Goal: Check status: Check status

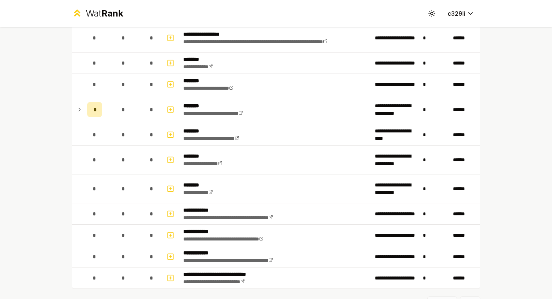
scroll to position [840, 0]
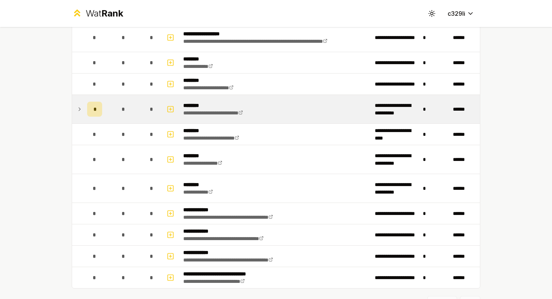
click at [80, 109] on icon at bounding box center [80, 109] width 6 height 9
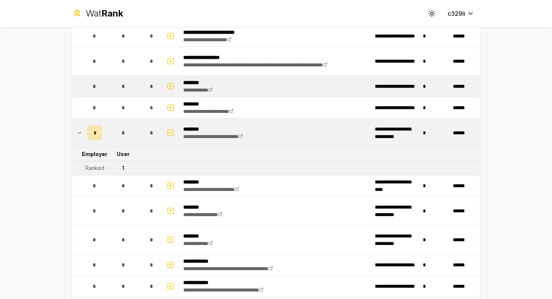
scroll to position [803, 0]
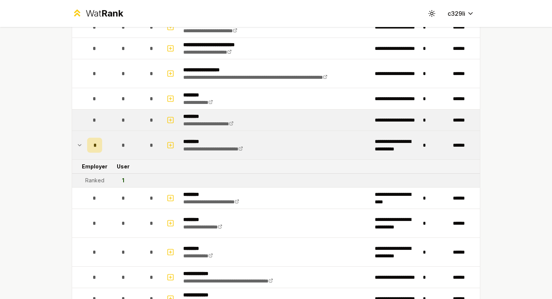
click at [84, 123] on td "*" at bounding box center [94, 120] width 21 height 21
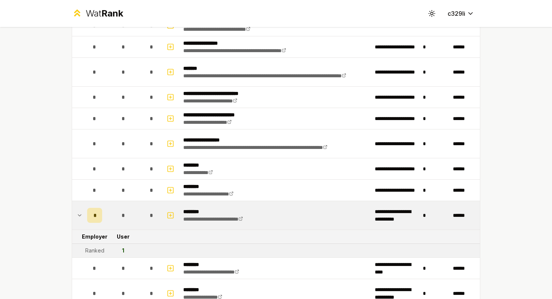
scroll to position [903, 0]
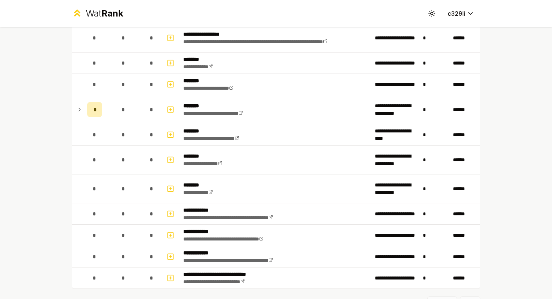
scroll to position [842, 0]
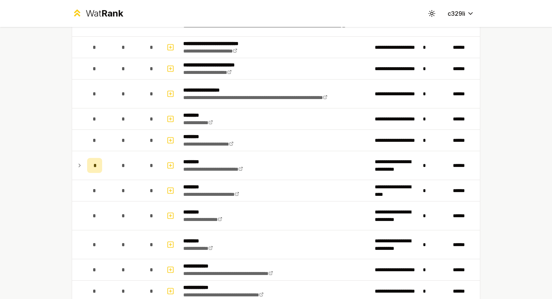
scroll to position [876, 0]
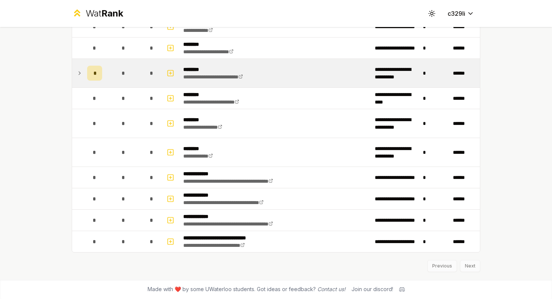
click at [81, 73] on icon at bounding box center [80, 73] width 6 height 9
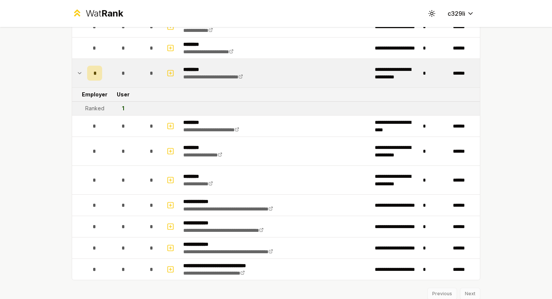
click at [82, 69] on icon at bounding box center [80, 73] width 6 height 9
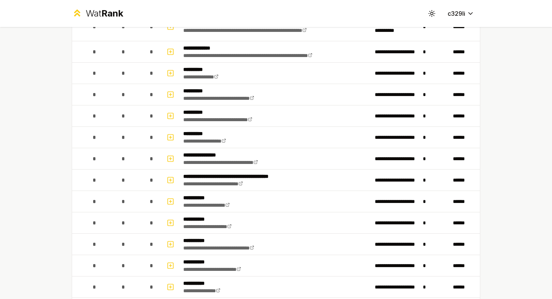
scroll to position [0, 0]
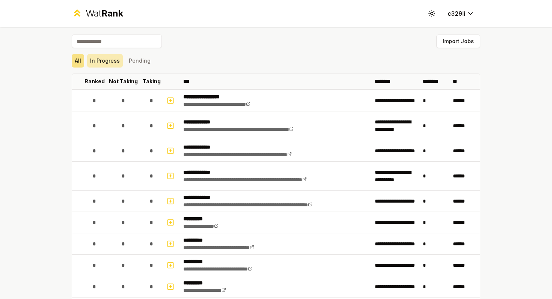
click at [101, 63] on button "In Progress" at bounding box center [105, 61] width 36 height 14
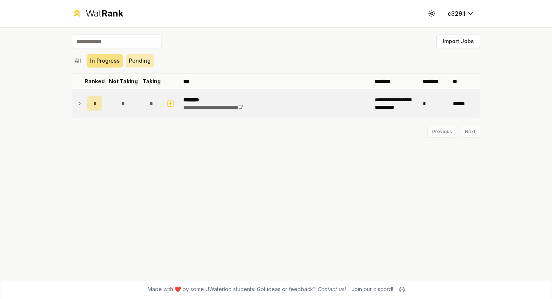
click at [134, 63] on button "Pending" at bounding box center [140, 61] width 28 height 14
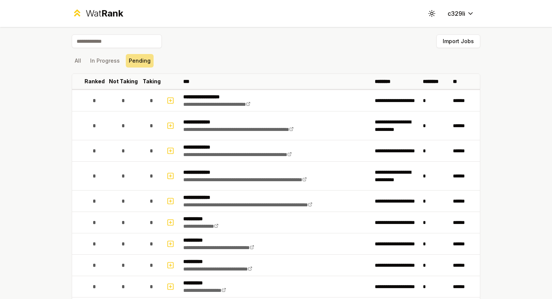
click at [72, 66] on div "All In Progress Pending" at bounding box center [276, 61] width 409 height 20
click at [74, 66] on button "All" at bounding box center [78, 61] width 12 height 14
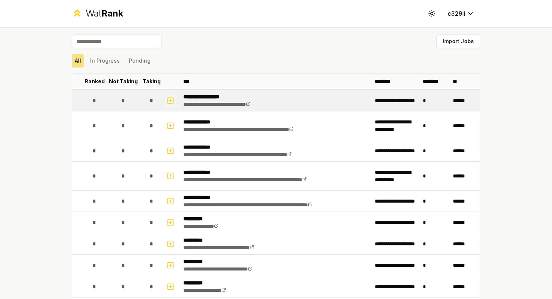
click at [170, 101] on icon "button" at bounding box center [170, 101] width 3 height 0
select select
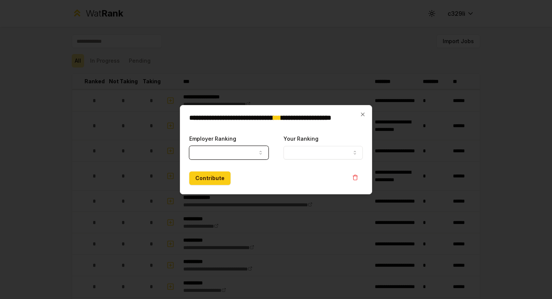
click at [250, 153] on button "Employer Ranking" at bounding box center [228, 153] width 79 height 14
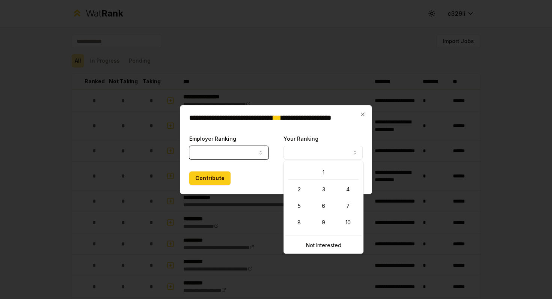
click at [310, 151] on button "Your Ranking" at bounding box center [322, 153] width 79 height 14
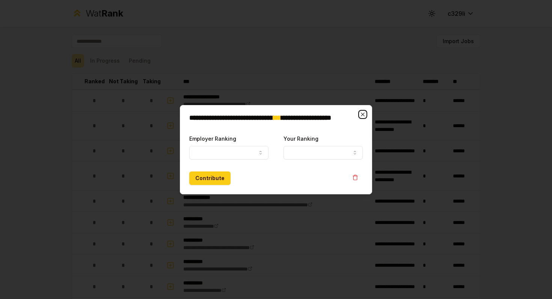
click at [360, 115] on icon "button" at bounding box center [363, 115] width 6 height 6
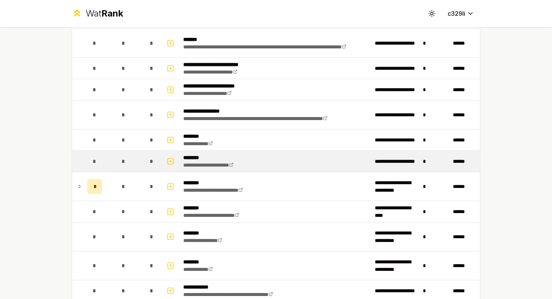
scroll to position [763, 0]
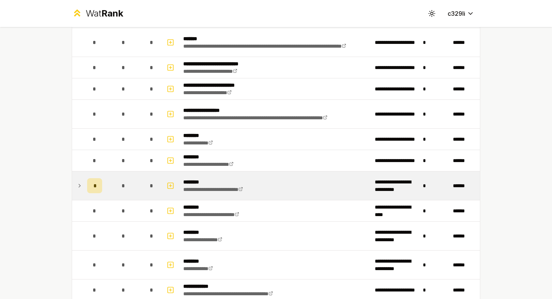
click at [81, 183] on icon at bounding box center [80, 185] width 6 height 9
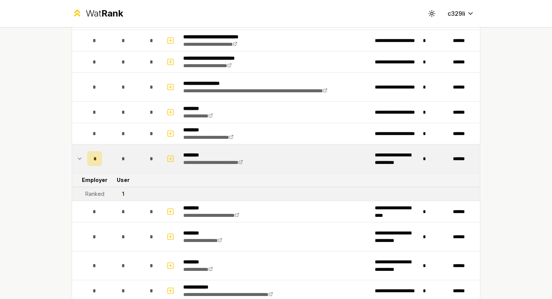
scroll to position [792, 0]
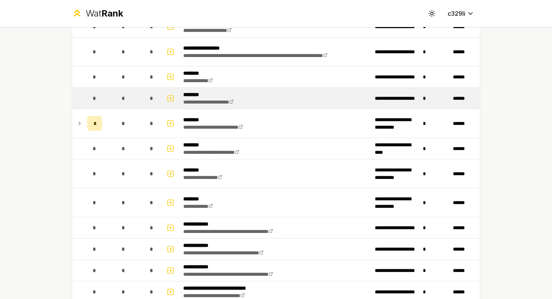
scroll to position [876, 0]
